Goal: Information Seeking & Learning: Learn about a topic

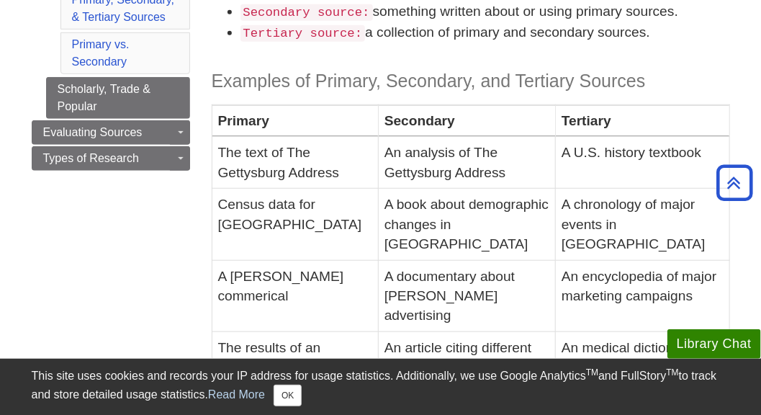
scroll to position [153, 0]
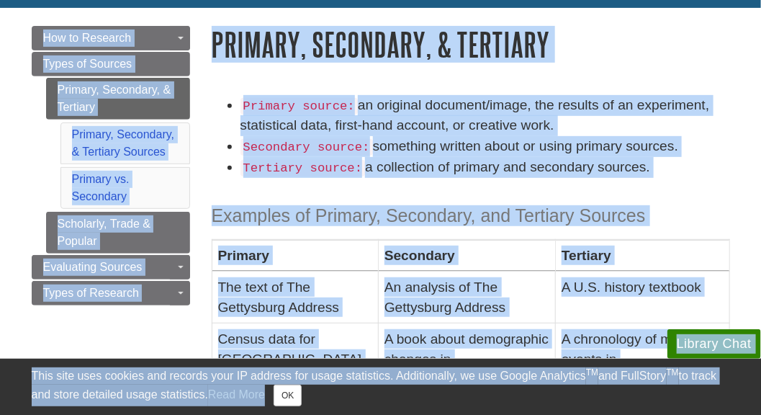
click at [707, 222] on h3 "Examples of Primary, Secondary, and Tertiary Sources" at bounding box center [471, 215] width 519 height 21
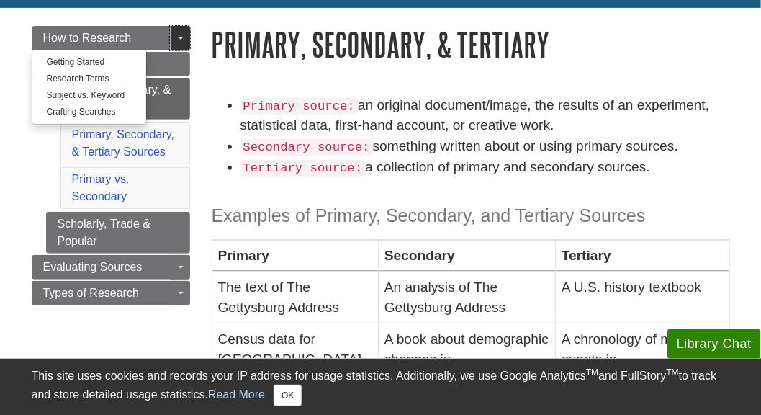
click at [180, 40] on span "Guide Page Menu" at bounding box center [181, 38] width 6 height 3
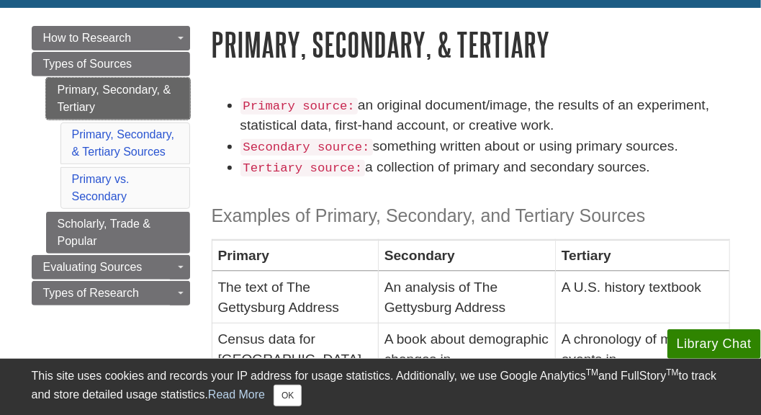
click at [77, 94] on link "Primary, Secondary, & Tertiary" at bounding box center [118, 99] width 144 height 42
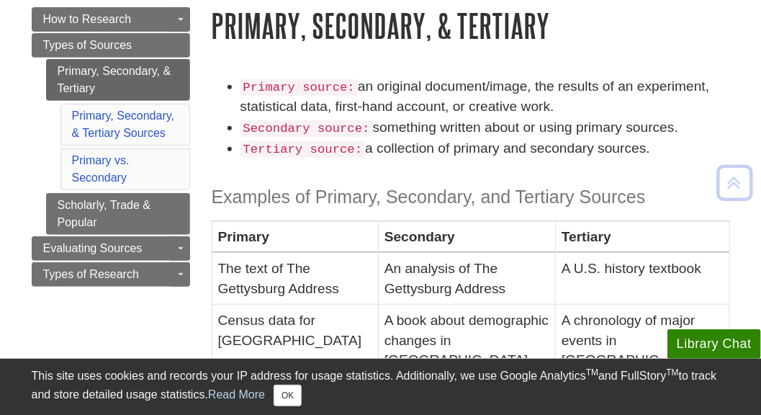
scroll to position [202, 0]
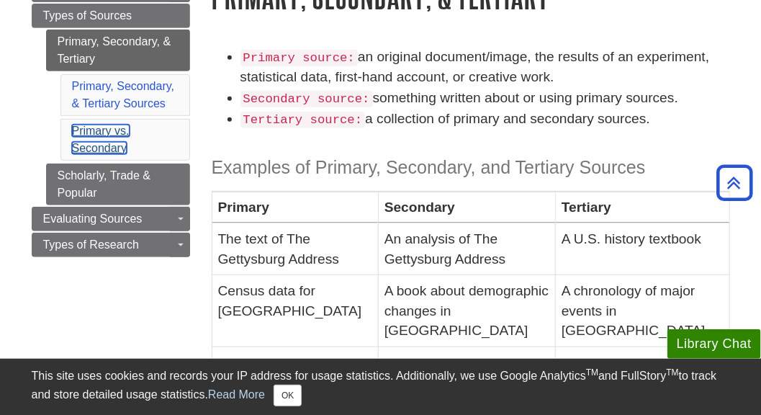
click at [98, 132] on link "Primary vs. Secondary" at bounding box center [101, 140] width 58 height 30
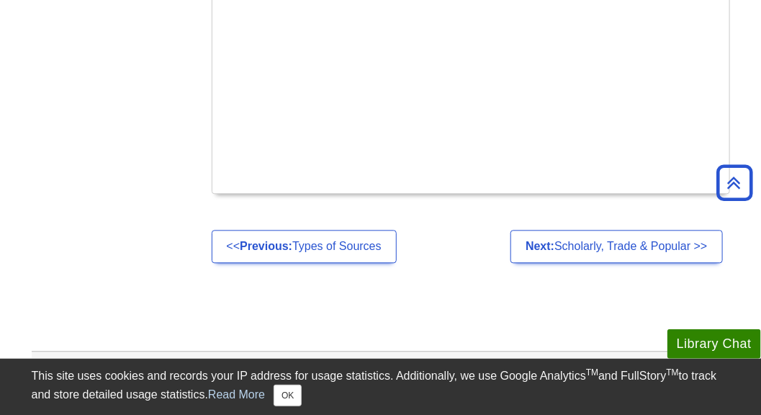
scroll to position [987, 0]
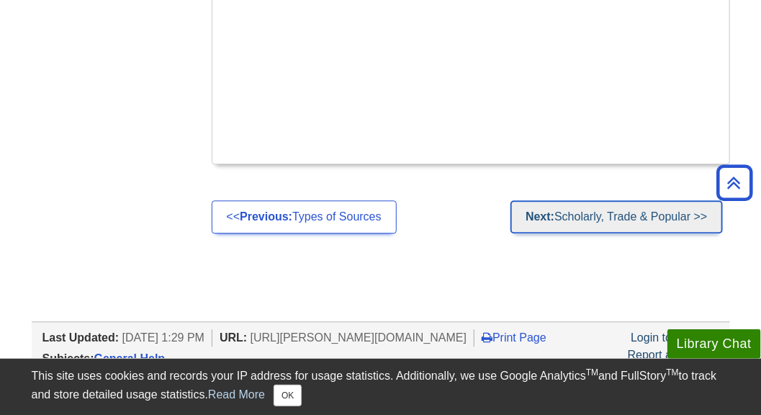
click at [602, 200] on link "Next: Scholarly, Trade & Popular >>" at bounding box center [617, 216] width 212 height 33
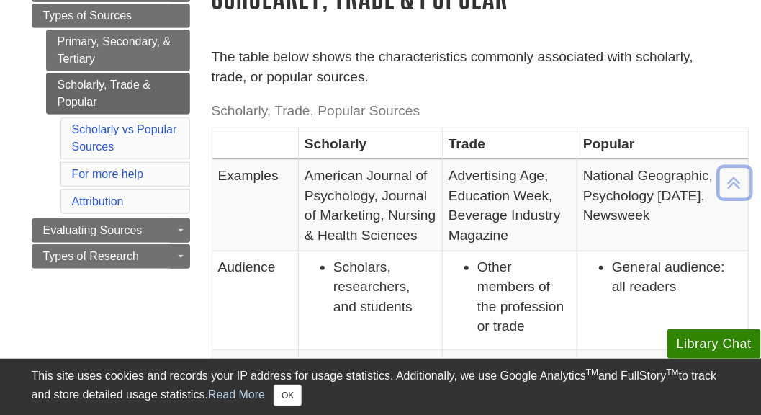
scroll to position [230, 0]
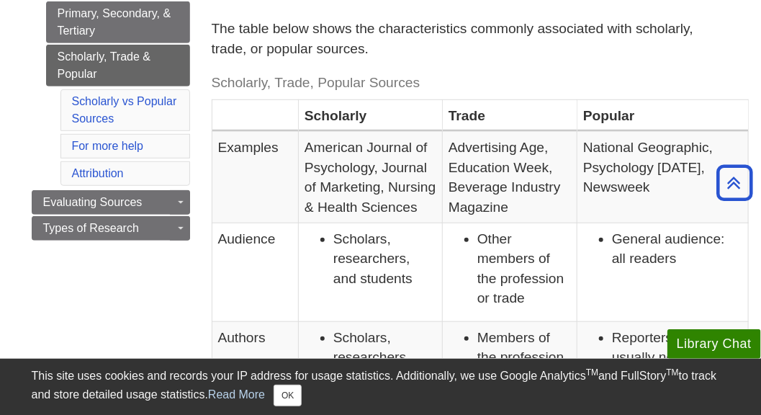
click at [96, 108] on li "Scholarly vs Popular Sources" at bounding box center [125, 110] width 130 height 42
click at [96, 101] on link "Scholarly vs Popular Sources" at bounding box center [124, 110] width 105 height 30
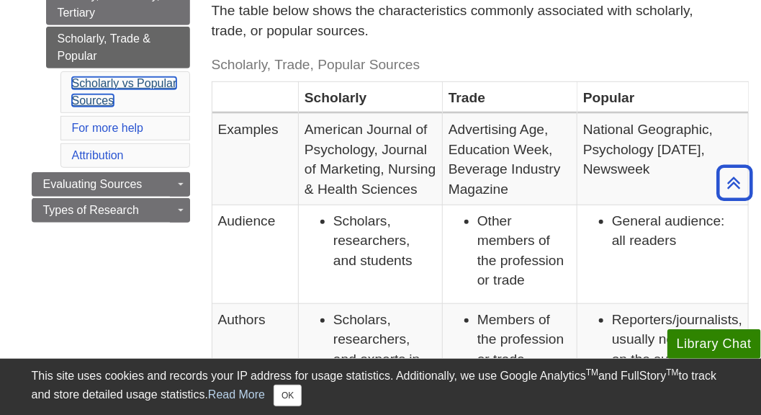
click at [96, 101] on link "Scholarly vs Popular Sources" at bounding box center [124, 92] width 105 height 30
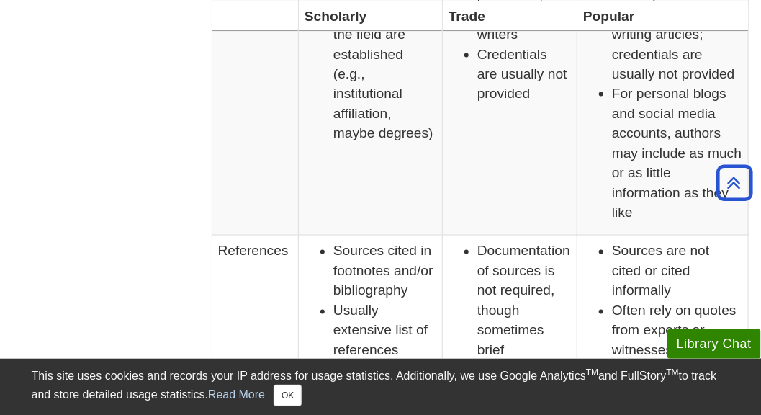
scroll to position [680, 0]
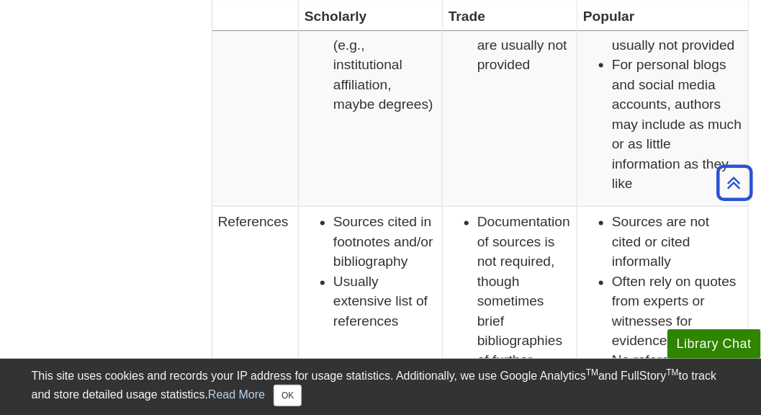
scroll to position [230, 0]
